Goal: Obtain resource: Obtain resource

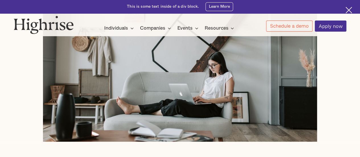
scroll to position [199, 0]
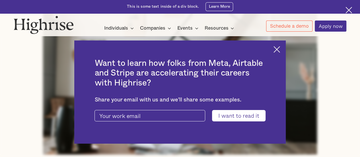
click at [279, 50] on img at bounding box center [276, 49] width 7 height 7
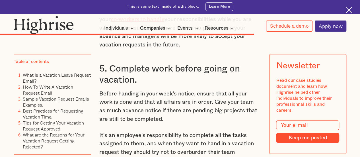
scroll to position [3244, 0]
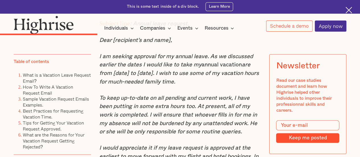
scroll to position [1451, 0]
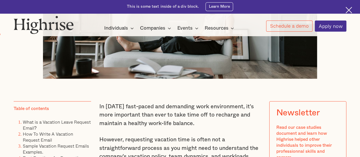
scroll to position [370, 0]
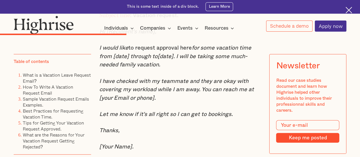
scroll to position [1793, 0]
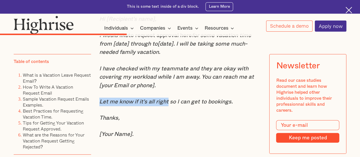
drag, startPoint x: 98, startPoint y: 112, endPoint x: 168, endPoint y: 114, distance: 70.0
click at [168, 104] on em "Let me know if it's all right so I can get to bookings." at bounding box center [165, 102] width 133 height 6
copy em "Let me know if it's all right"
drag, startPoint x: 98, startPoint y: 112, endPoint x: 235, endPoint y: 112, distance: 136.6
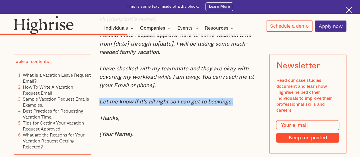
click at [235, 106] on p "Let me know if it's all right so I can get to bookings." at bounding box center [180, 102] width 162 height 9
copy em "Let me know if it's all right so I can get to bookings."
